Goal: Task Accomplishment & Management: Manage account settings

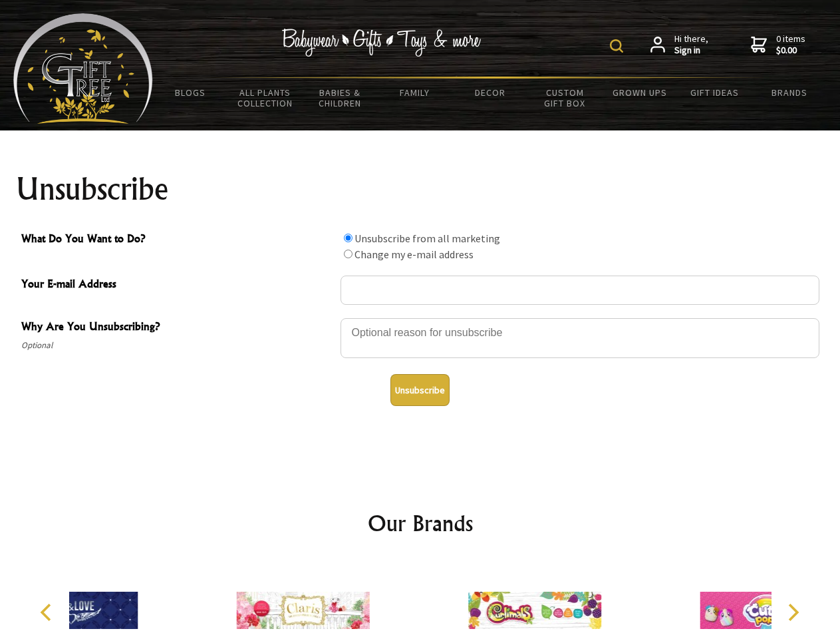
click at [619, 46] on img at bounding box center [616, 45] width 13 height 13
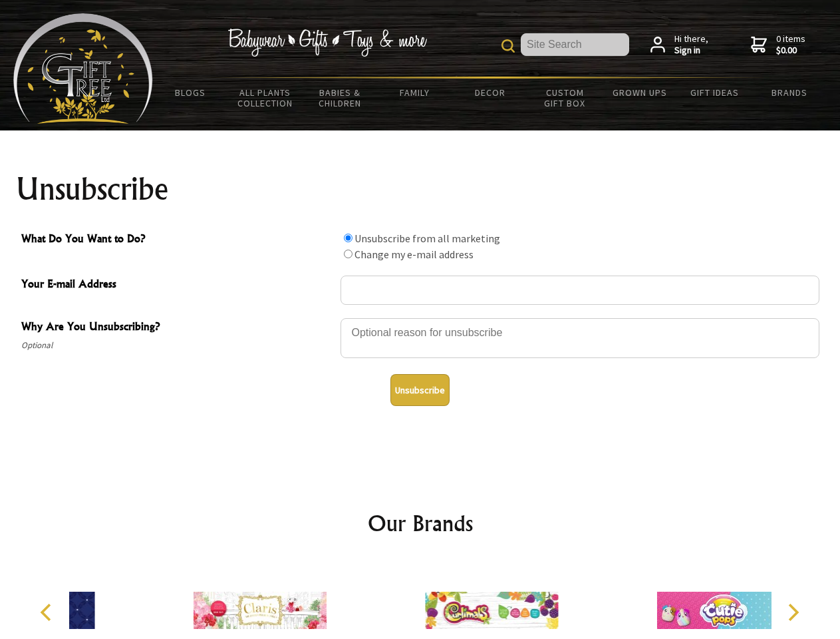
click at [420, 317] on div at bounding box center [580, 340] width 479 height 47
click at [348, 237] on input "What Do You Want to Do?" at bounding box center [348, 237] width 9 height 9
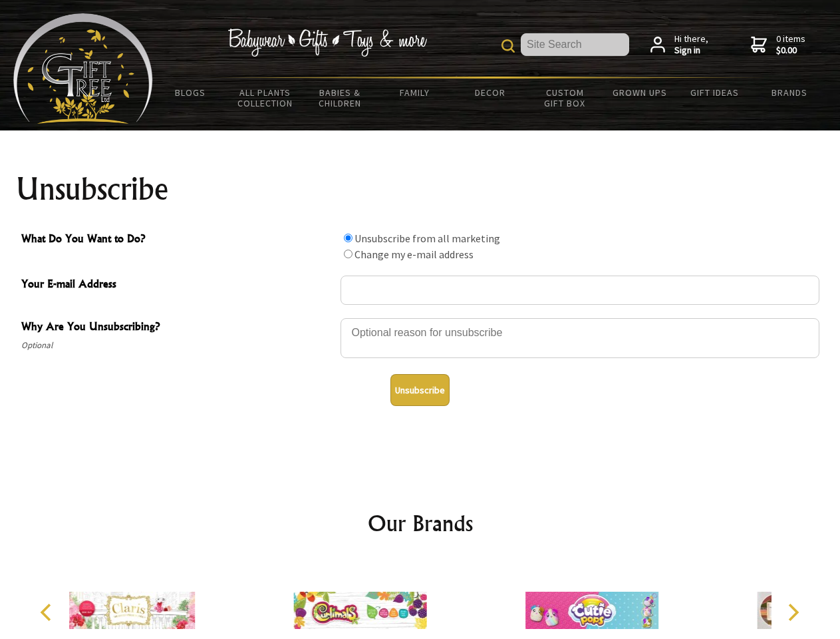
click at [348, 253] on input "What Do You Want to Do?" at bounding box center [348, 253] width 9 height 9
radio input "true"
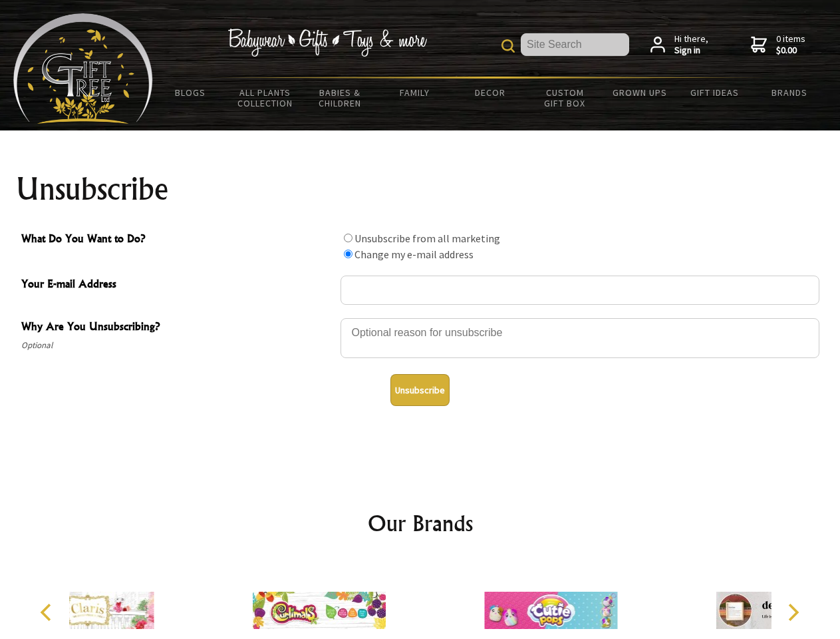
click at [420, 390] on button "Unsubscribe" at bounding box center [419, 390] width 59 height 32
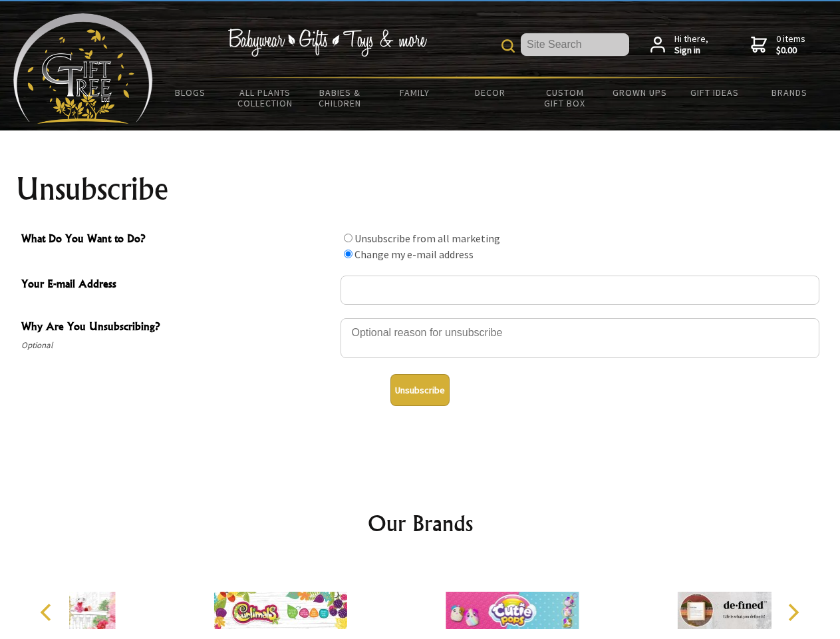
click at [446, 599] on img at bounding box center [512, 610] width 133 height 100
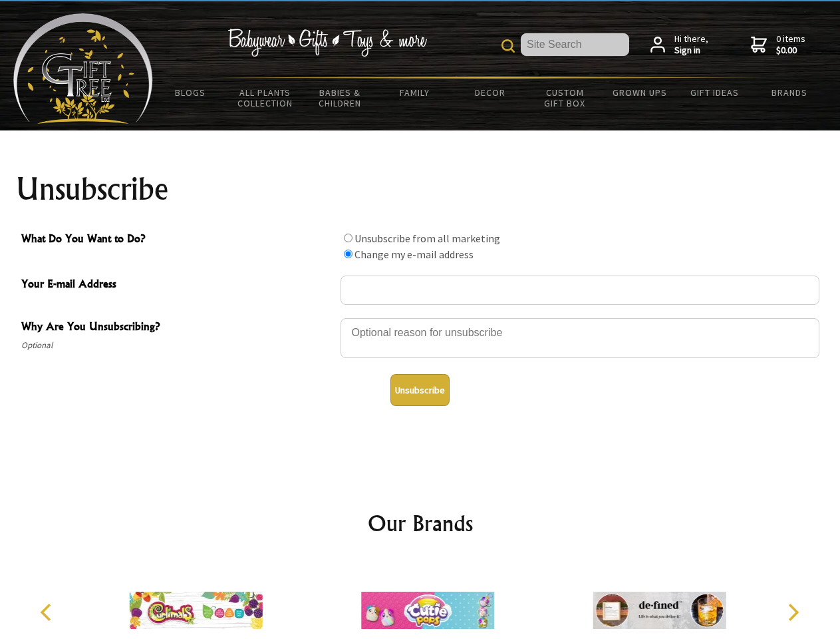
click at [48, 612] on icon "Previous" at bounding box center [47, 611] width 17 height 17
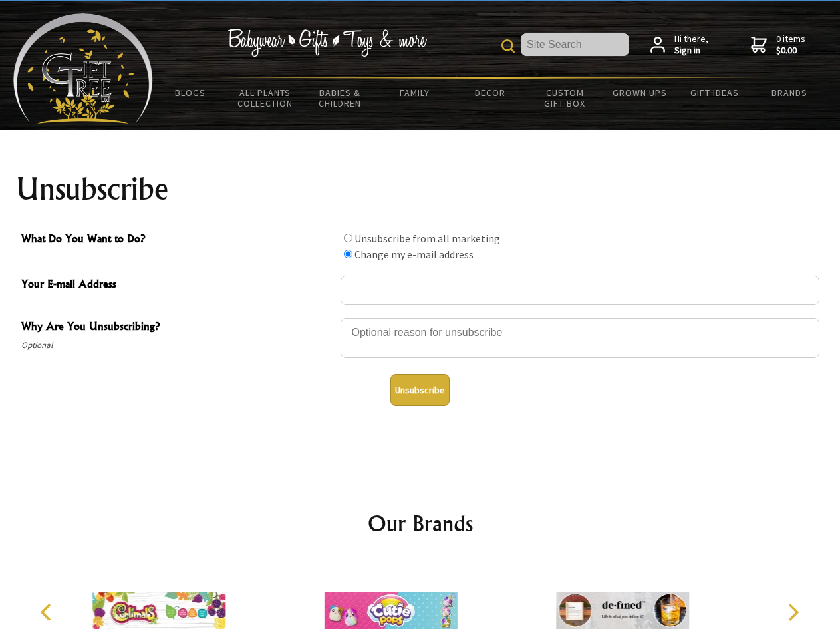
click at [793, 612] on icon "Next" at bounding box center [792, 611] width 17 height 17
